Goal: Entertainment & Leisure: Consume media (video, audio)

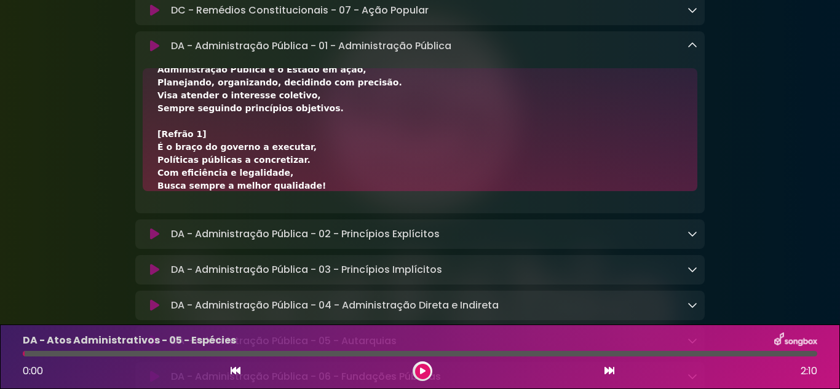
scroll to position [61, 0]
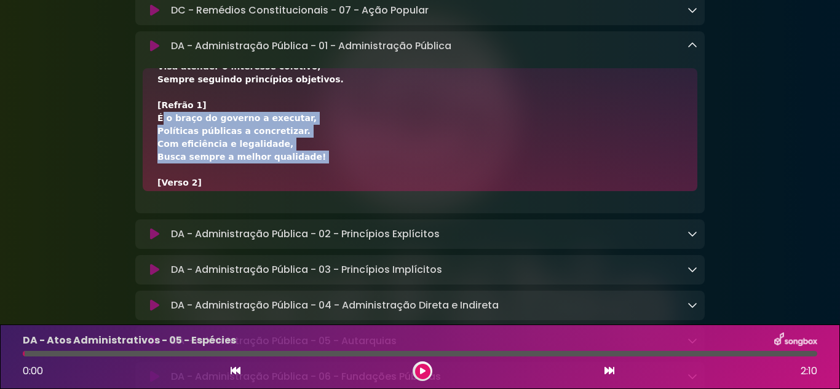
drag, startPoint x: 153, startPoint y: 143, endPoint x: 288, endPoint y: 191, distance: 142.9
click at [286, 191] on div "[Verso 1] Administração Pública é o Estado em ação, Planejando, organizando, de…" at bounding box center [420, 129] width 555 height 123
click at [318, 173] on div "[Verso 1] Administração Pública é o Estado em ação, Planejando, organizando, de…" at bounding box center [419, 274] width 525 height 504
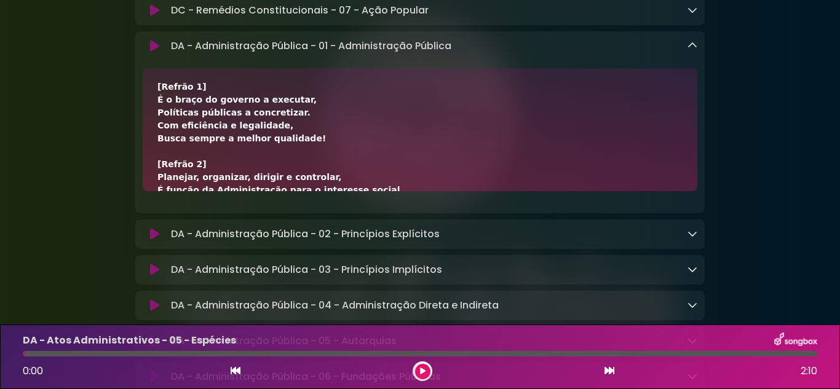
scroll to position [410, 0]
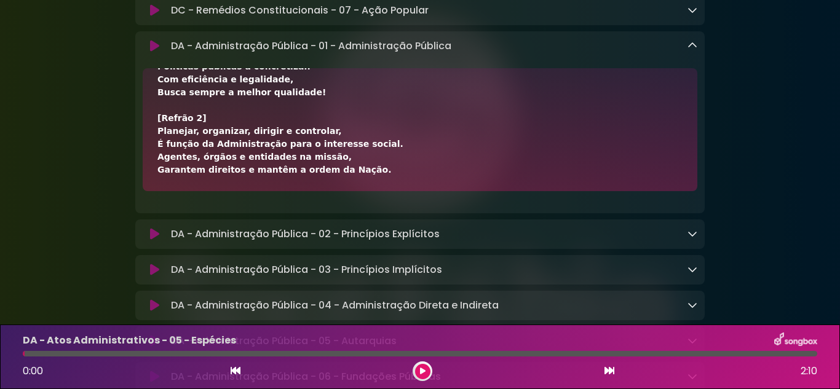
drag, startPoint x: 150, startPoint y: 107, endPoint x: 379, endPoint y: 202, distance: 248.1
click at [379, 191] on div "[Verso 1] Administração Pública é o Estado em ação, Planejando, organizando, de…" at bounding box center [420, 129] width 555 height 123
copy div "[Lorem 0] Ipsumdolorsit Ametcon a e Seddoe te inci, Utlaboreet, doloremagna, al…"
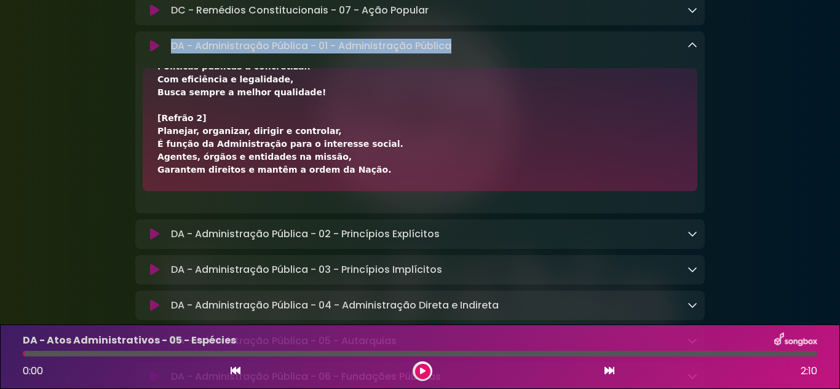
drag, startPoint x: 170, startPoint y: 67, endPoint x: 451, endPoint y: 67, distance: 281.0
click at [451, 53] on div "DA - Administração Pública - 01 - Administração Pública Loading Track..." at bounding box center [431, 46] width 531 height 15
copy p "DA - Administração Pública - 01 - Administração Pública"
click at [155, 52] on icon at bounding box center [154, 46] width 9 height 12
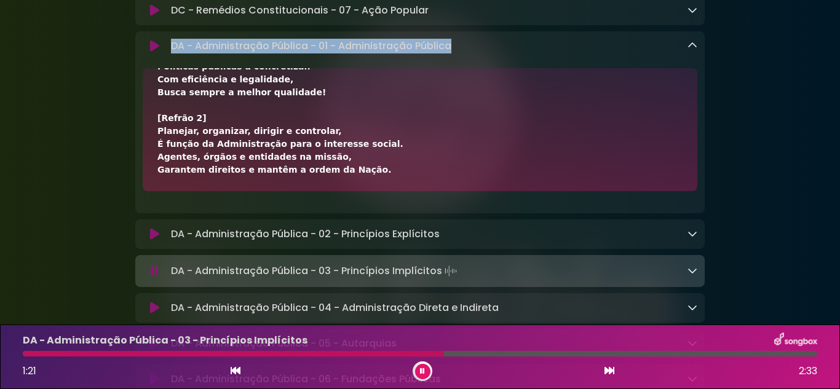
click at [422, 374] on icon at bounding box center [422, 371] width 5 height 7
